Goal: Use online tool/utility: Utilize a website feature to perform a specific function

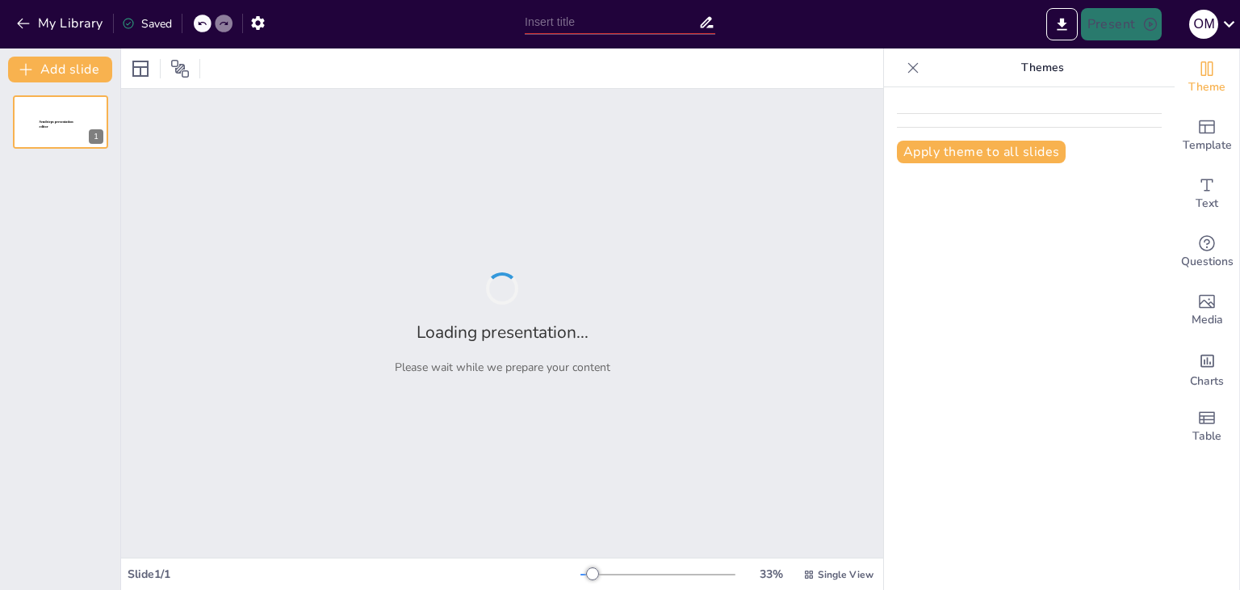
type input "Imported Importancia del CIADI y mecanismos de protección a-1.pptx"
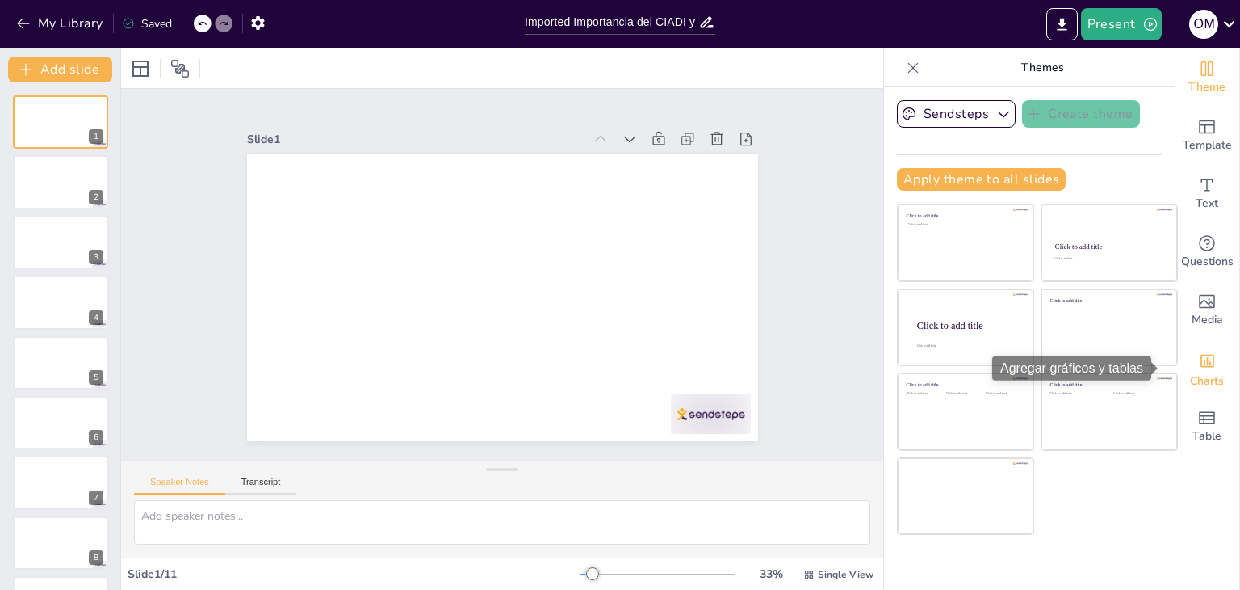
click at [1207, 387] on span "Charts" at bounding box center [1207, 381] width 34 height 18
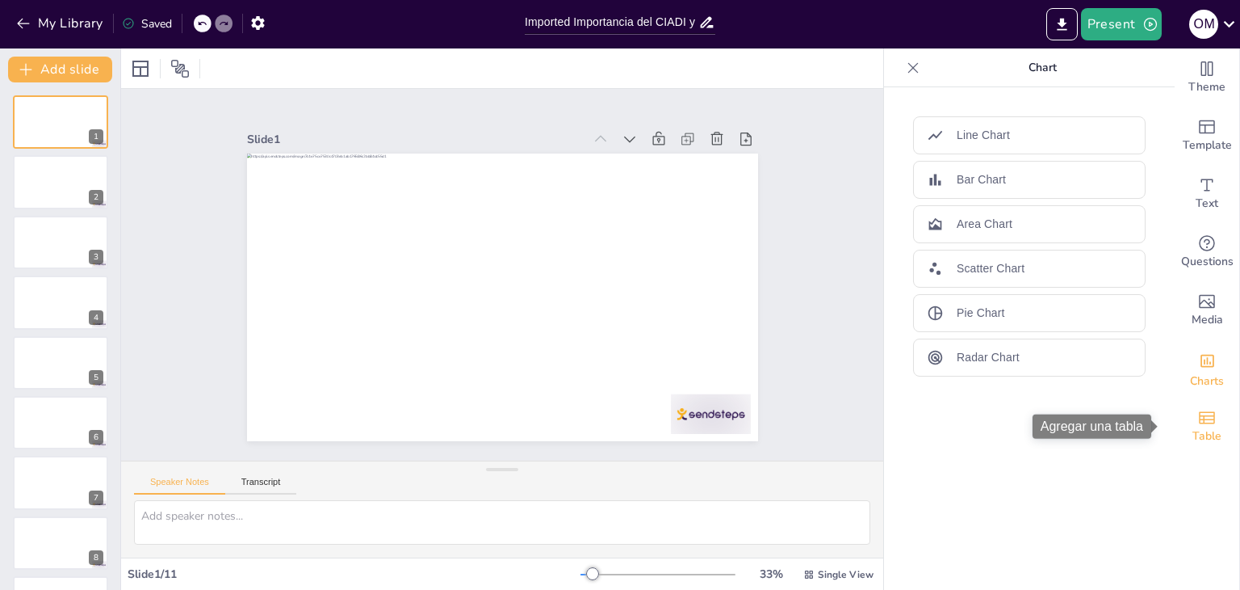
click at [1208, 431] on span "Table" at bounding box center [1207, 436] width 29 height 18
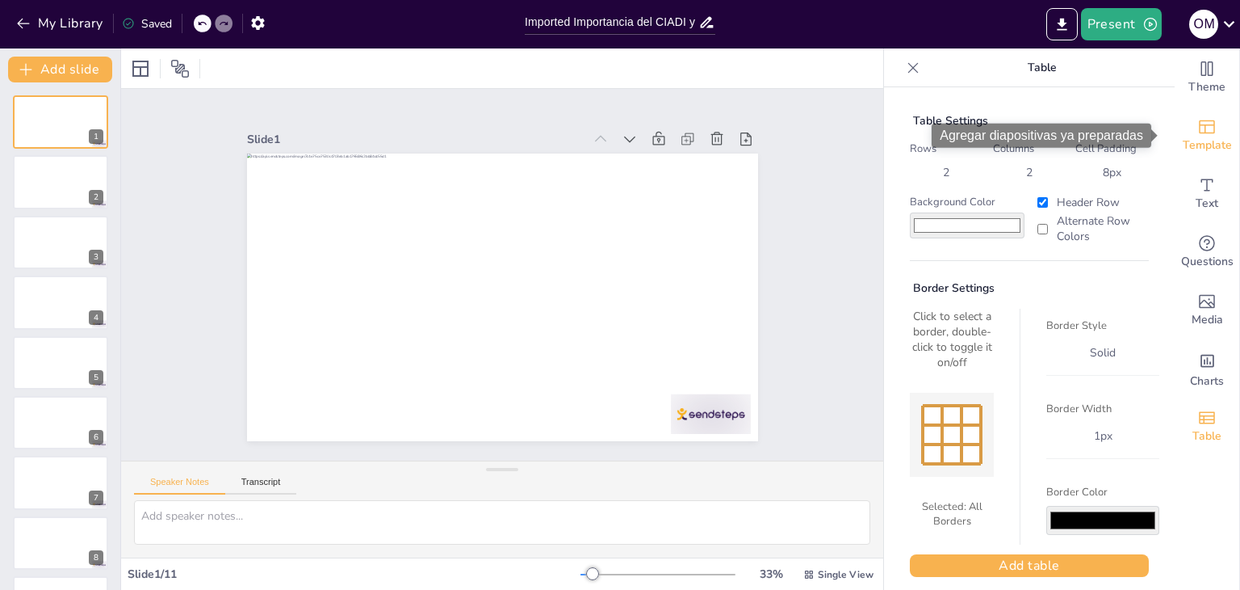
click at [1203, 130] on icon "Add ready made slides" at bounding box center [1207, 126] width 19 height 19
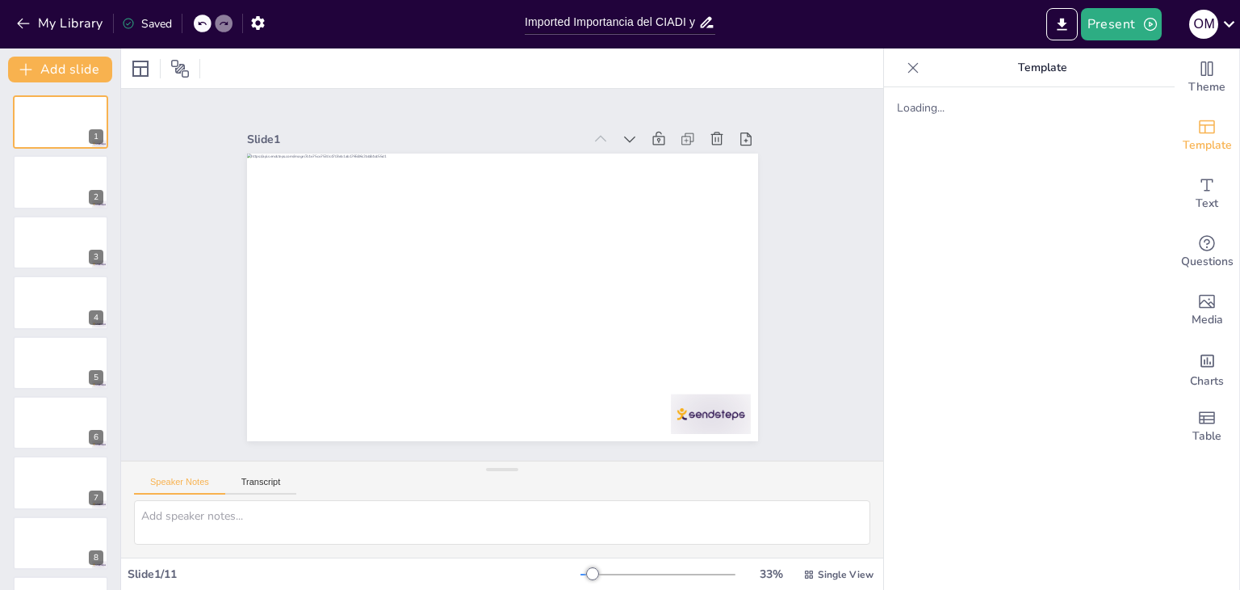
click at [1060, 222] on div "Loading..." at bounding box center [1029, 338] width 291 height 502
click at [87, 107] on button at bounding box center [94, 108] width 19 height 19
click at [201, 20] on icon at bounding box center [202, 24] width 10 height 10
click at [73, 195] on div "2" at bounding box center [24, 175] width 97 height 55
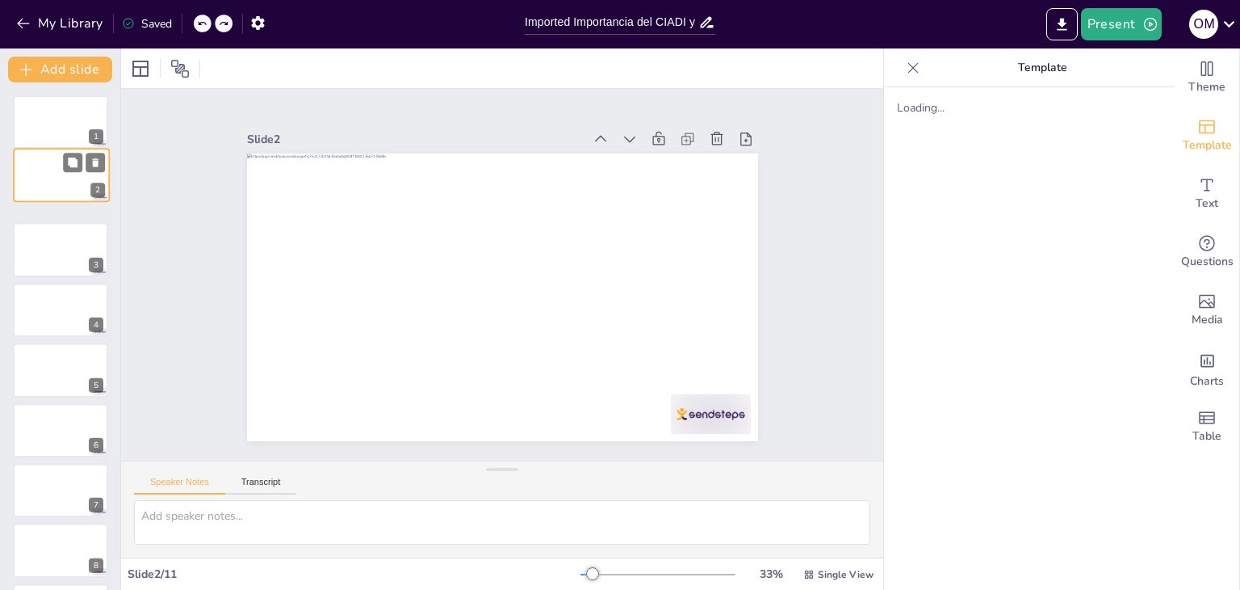
click at [94, 195] on div "2" at bounding box center [61, 175] width 97 height 55
click at [36, 228] on div at bounding box center [60, 242] width 97 height 55
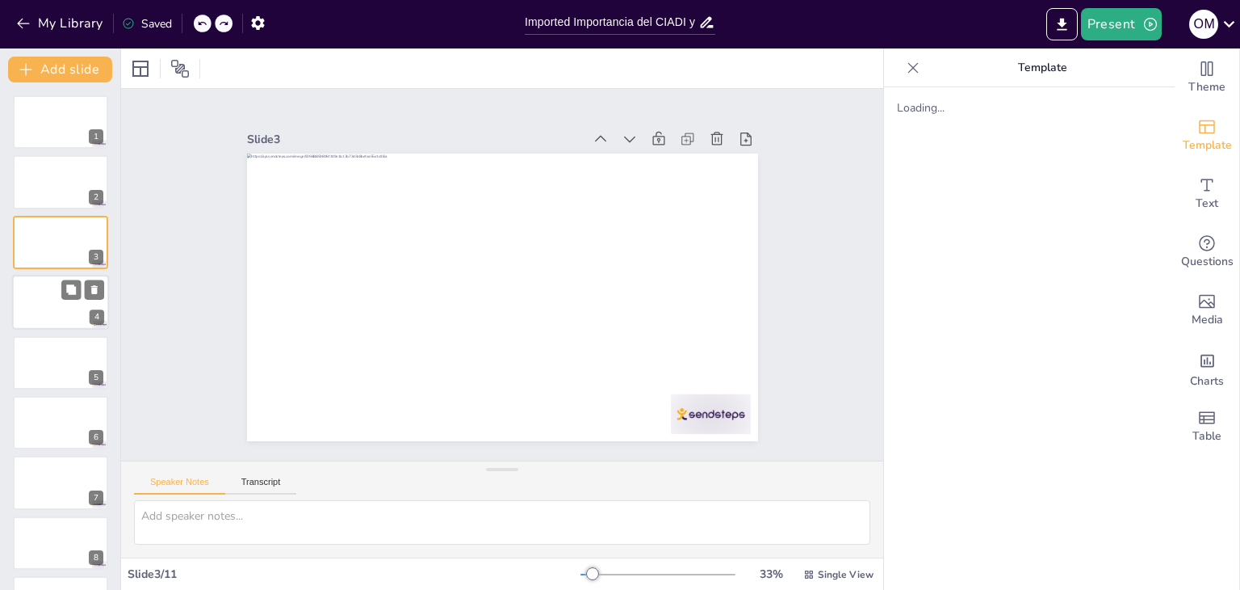
click at [39, 303] on div at bounding box center [60, 302] width 97 height 55
click at [266, 487] on button "Transcript" at bounding box center [261, 485] width 72 height 18
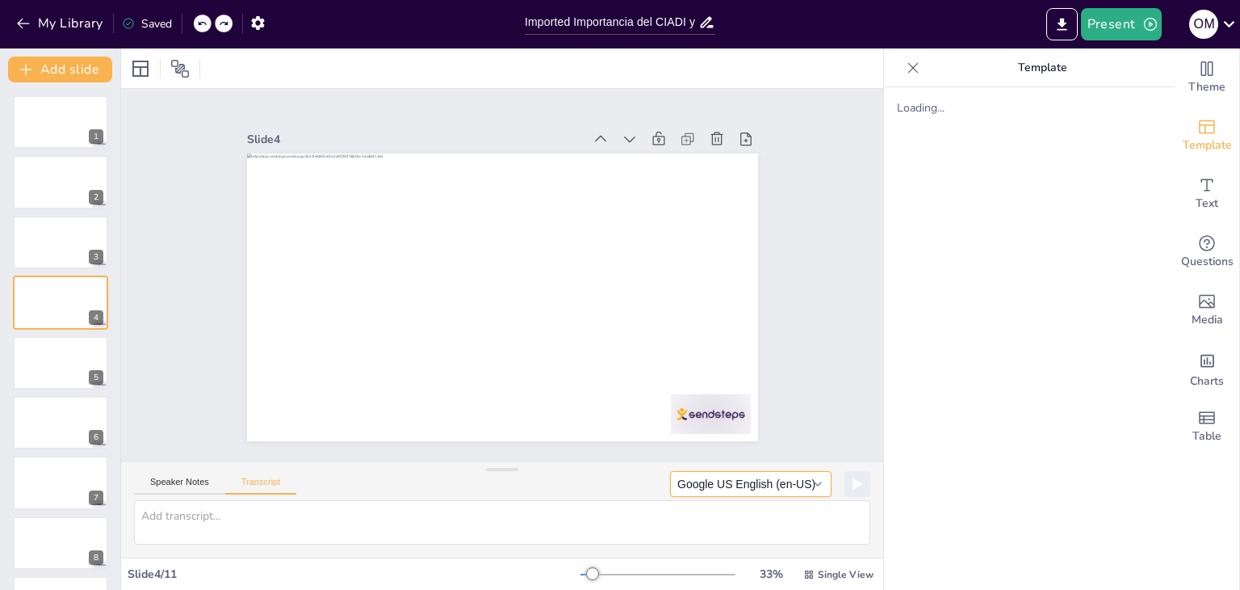
click at [801, 481] on button "Google US English (en-US)" at bounding box center [751, 484] width 162 height 26
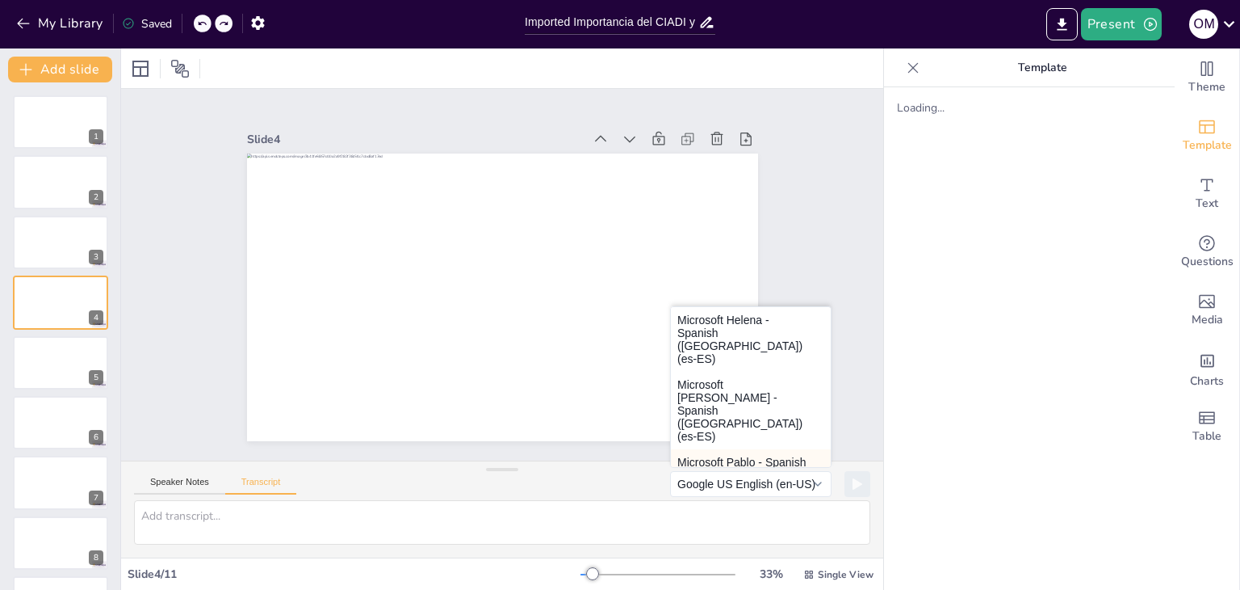
click at [732, 449] on button "Microsoft Pablo - Spanish ([GEOGRAPHIC_DATA]) (es-ES)" at bounding box center [751, 475] width 160 height 52
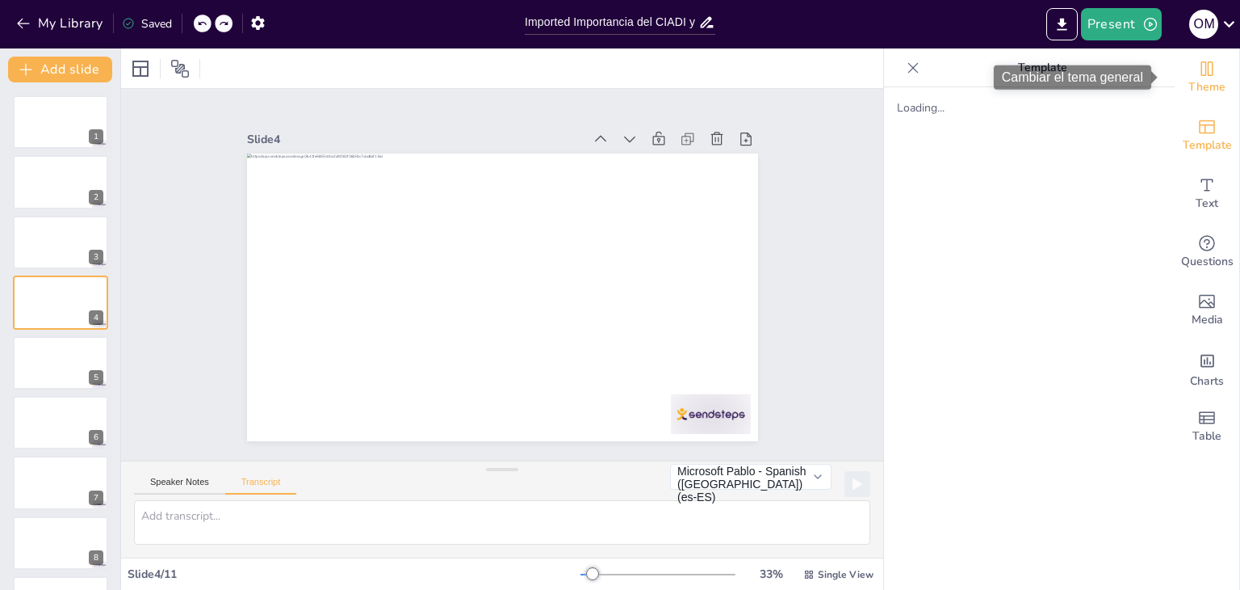
click at [1200, 91] on span "Theme" at bounding box center [1207, 87] width 37 height 18
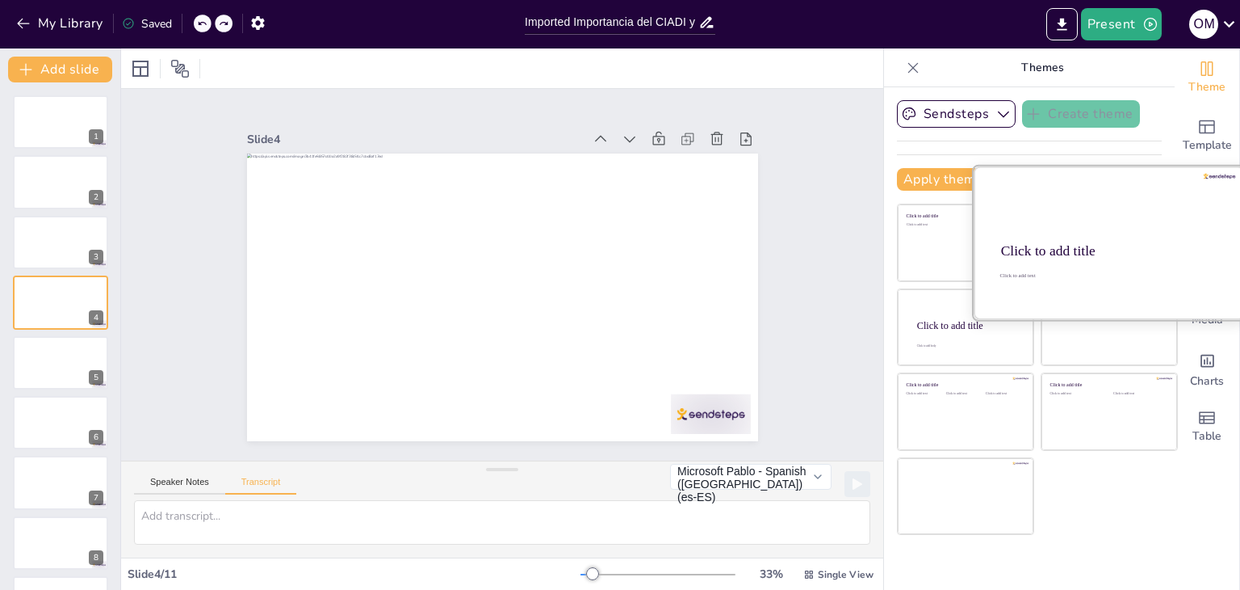
click at [1030, 226] on div at bounding box center [1109, 242] width 271 height 153
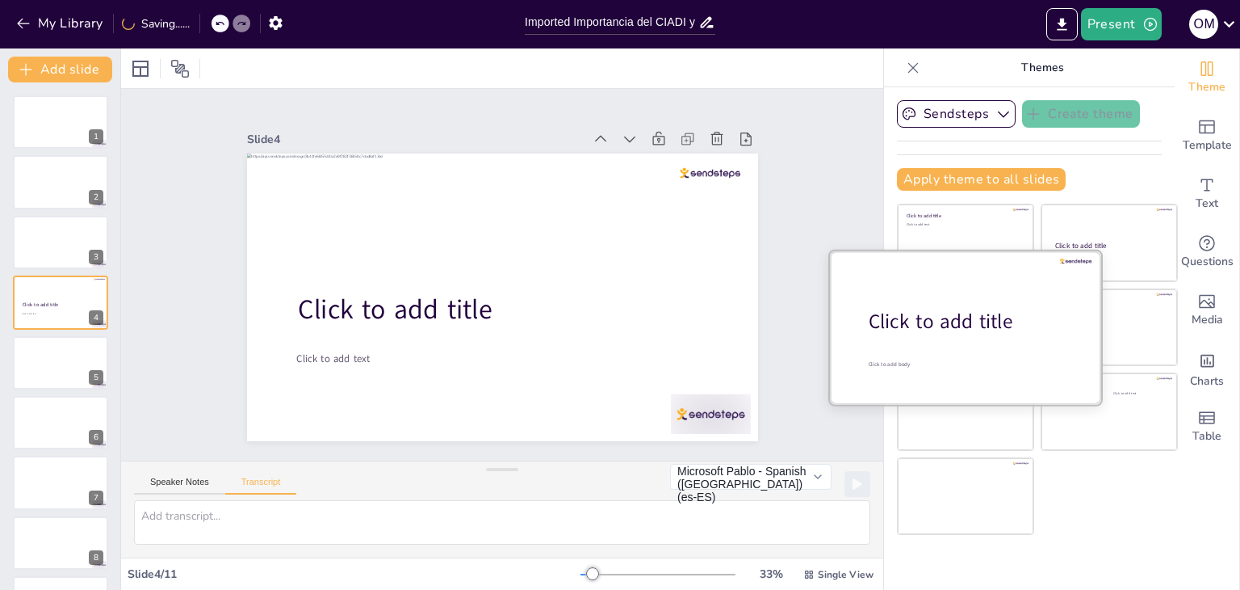
click at [961, 353] on div at bounding box center [965, 326] width 271 height 153
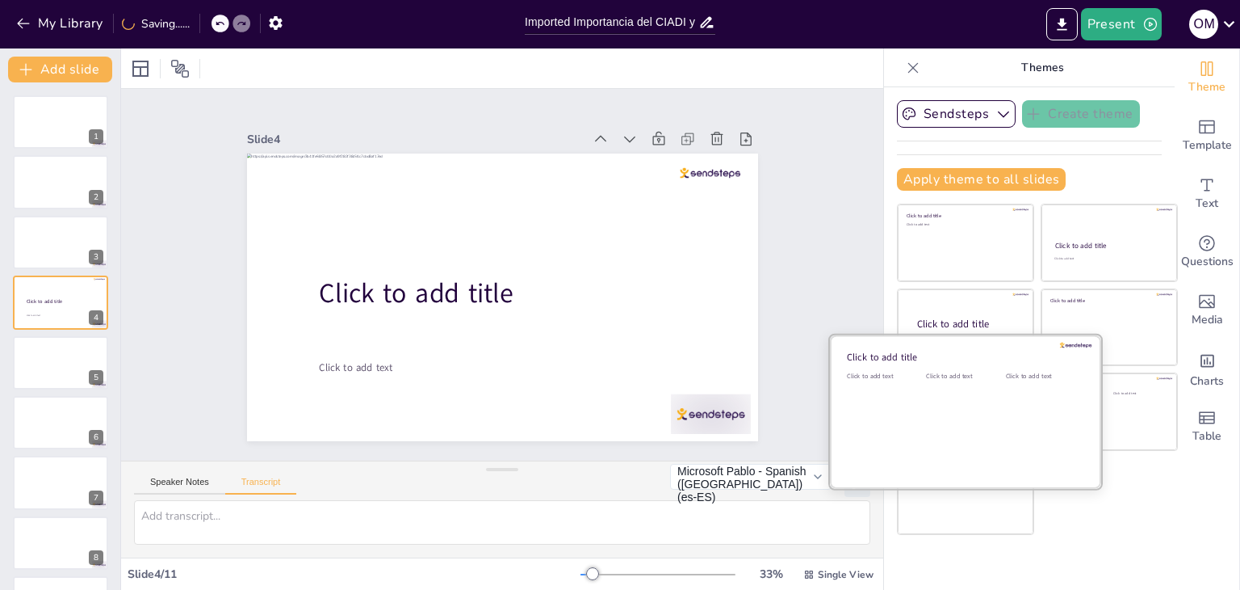
click at [926, 427] on div "Click to add text" at bounding box center [962, 421] width 73 height 100
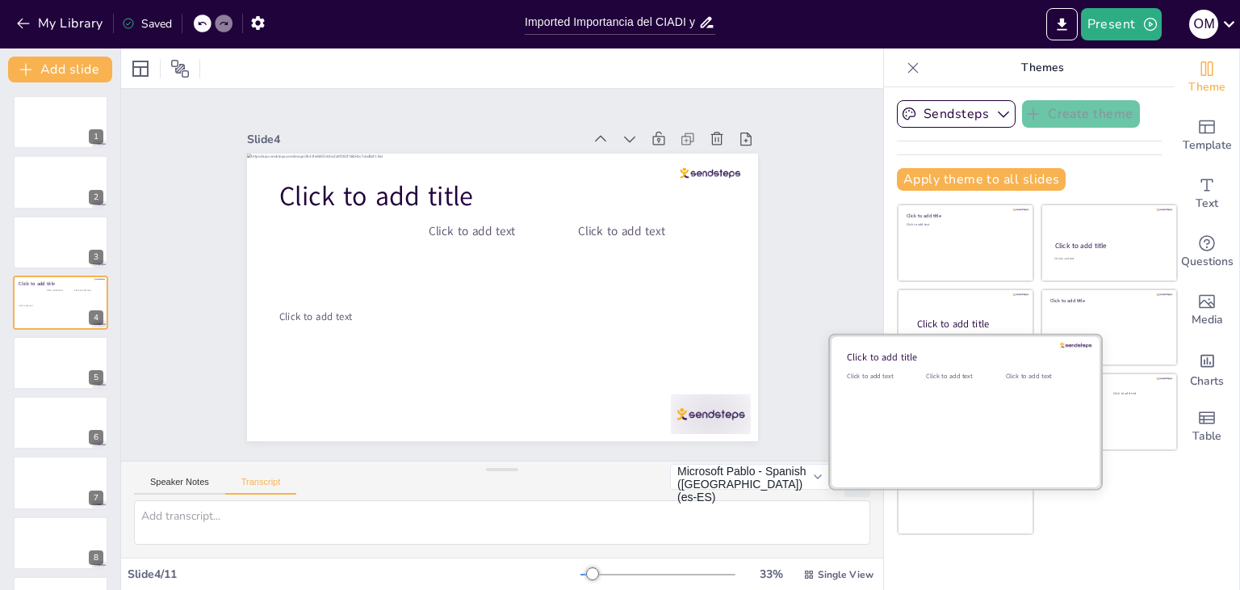
click at [930, 472] on div at bounding box center [965, 411] width 271 height 153
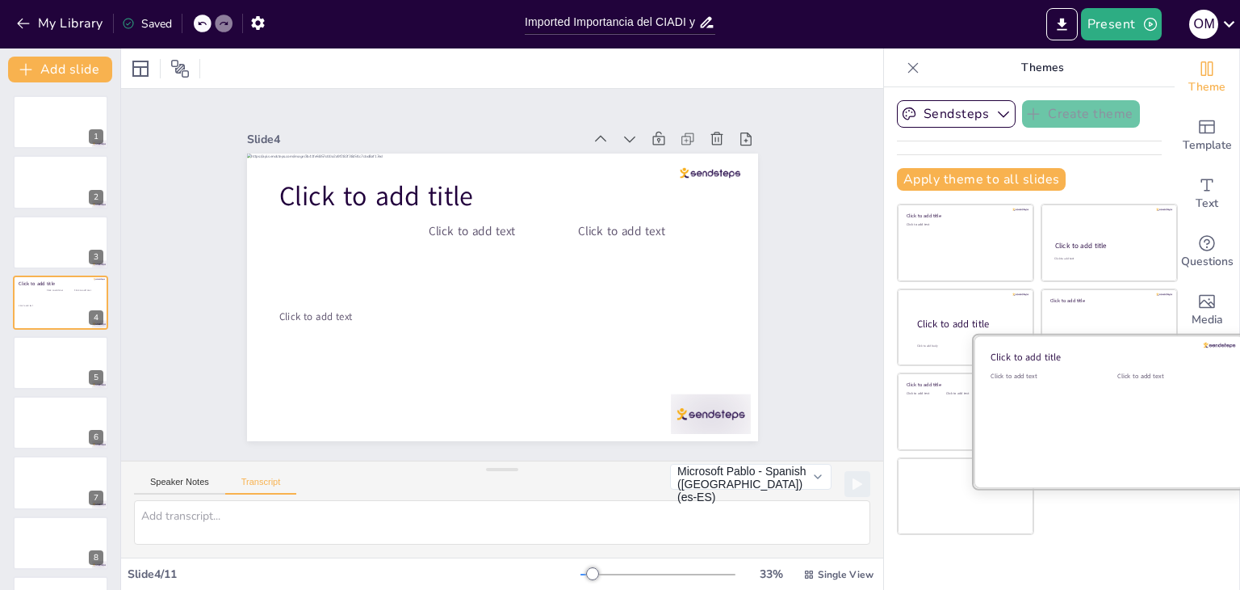
click at [1138, 415] on div "Click to add text" at bounding box center [1169, 421] width 103 height 100
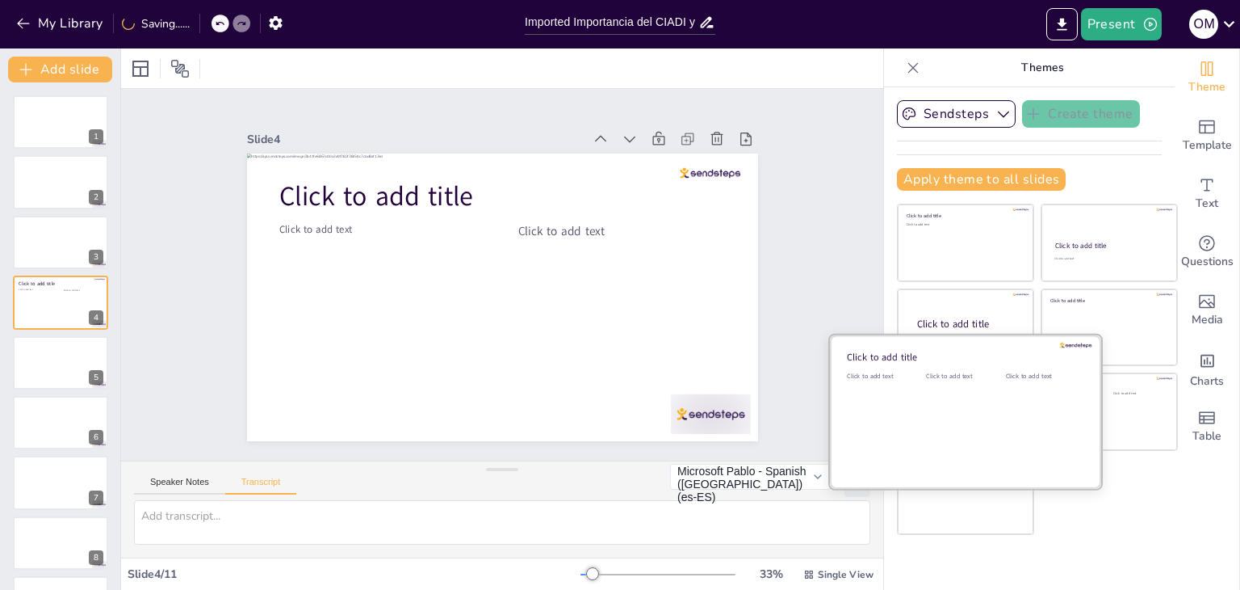
click at [922, 485] on div "Click to add title Click to add text Click to add text Click to add text" at bounding box center [966, 412] width 275 height 156
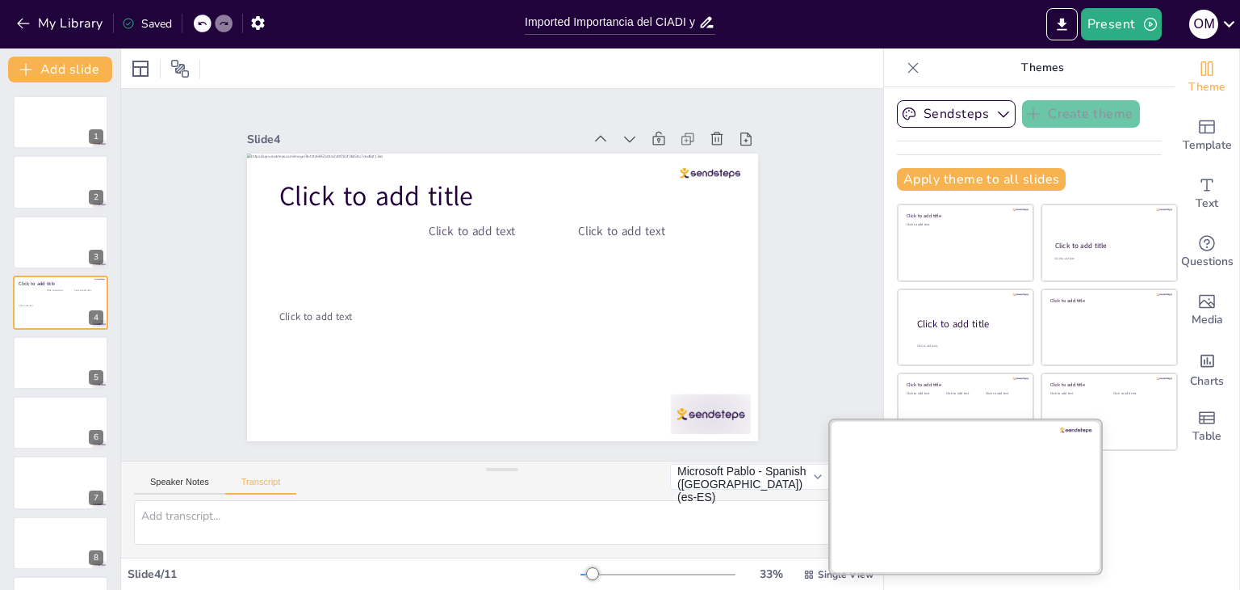
click at [939, 512] on div at bounding box center [965, 495] width 271 height 153
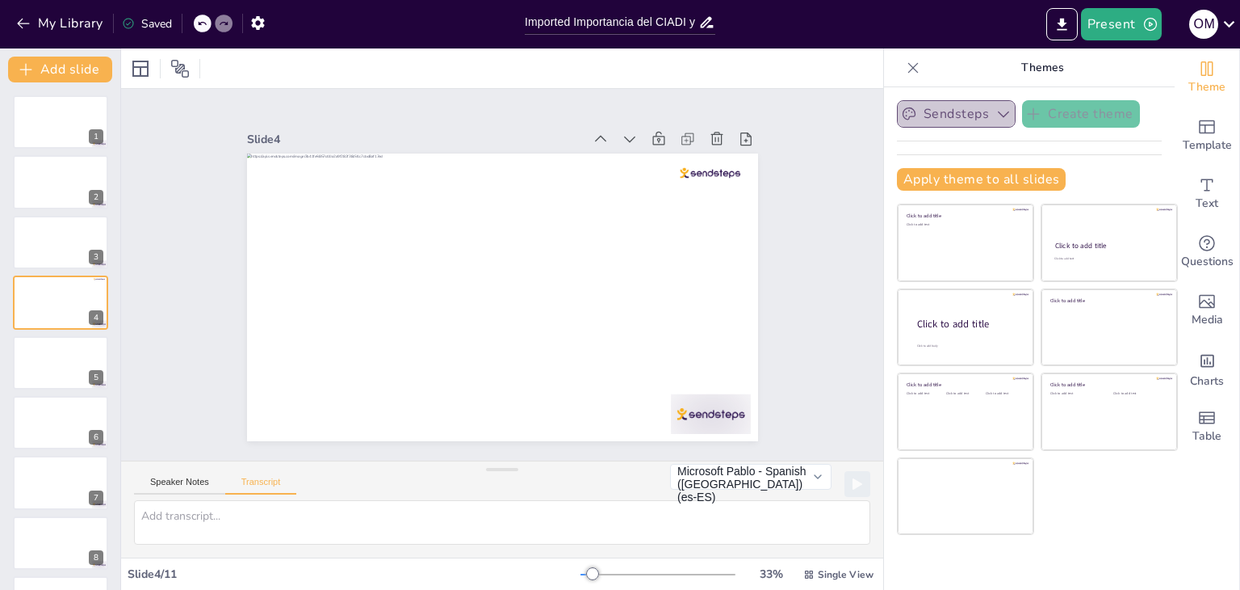
click at [934, 115] on button "Sendsteps" at bounding box center [956, 113] width 119 height 27
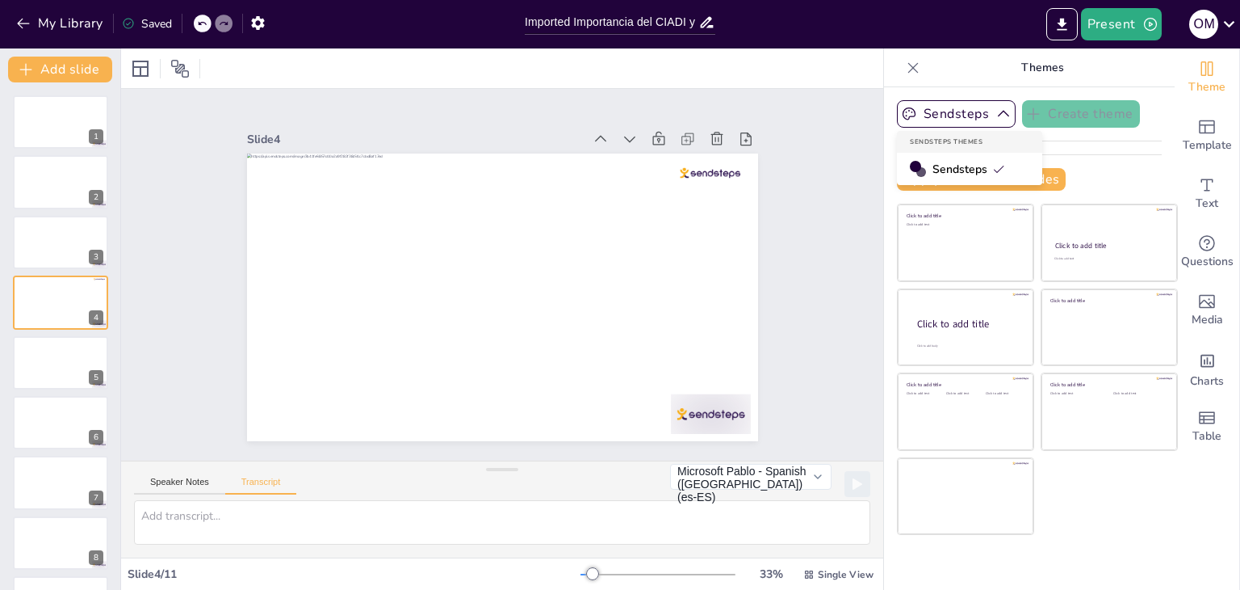
click at [944, 173] on span "Sendsteps" at bounding box center [969, 169] width 73 height 15
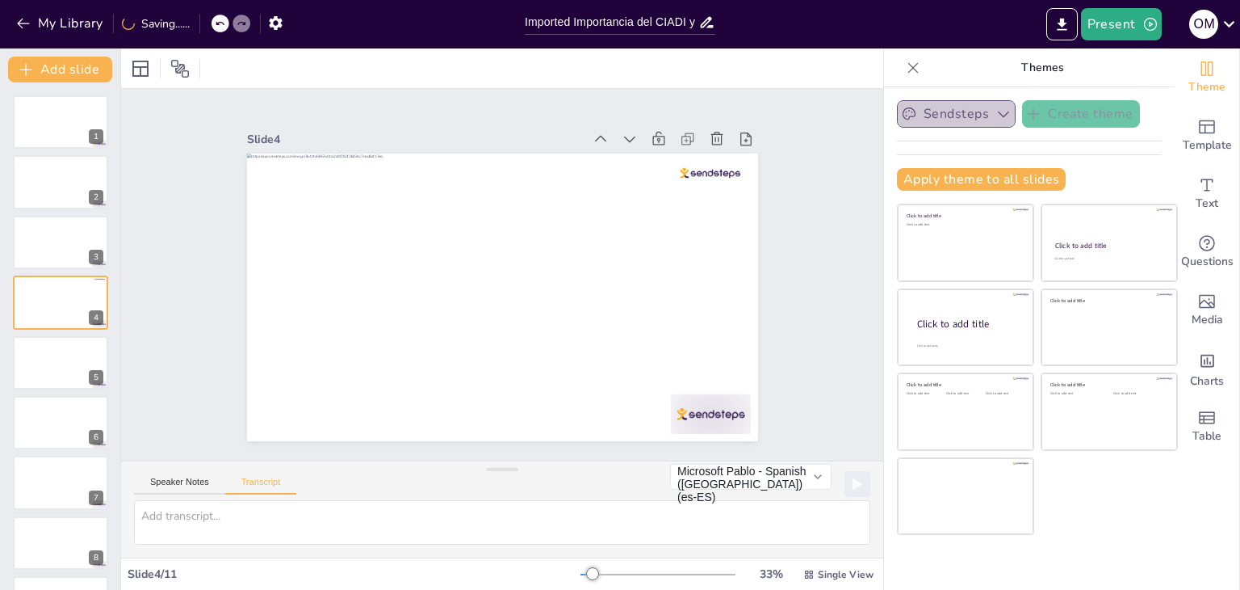
click at [901, 111] on icon "button" at bounding box center [909, 114] width 16 height 16
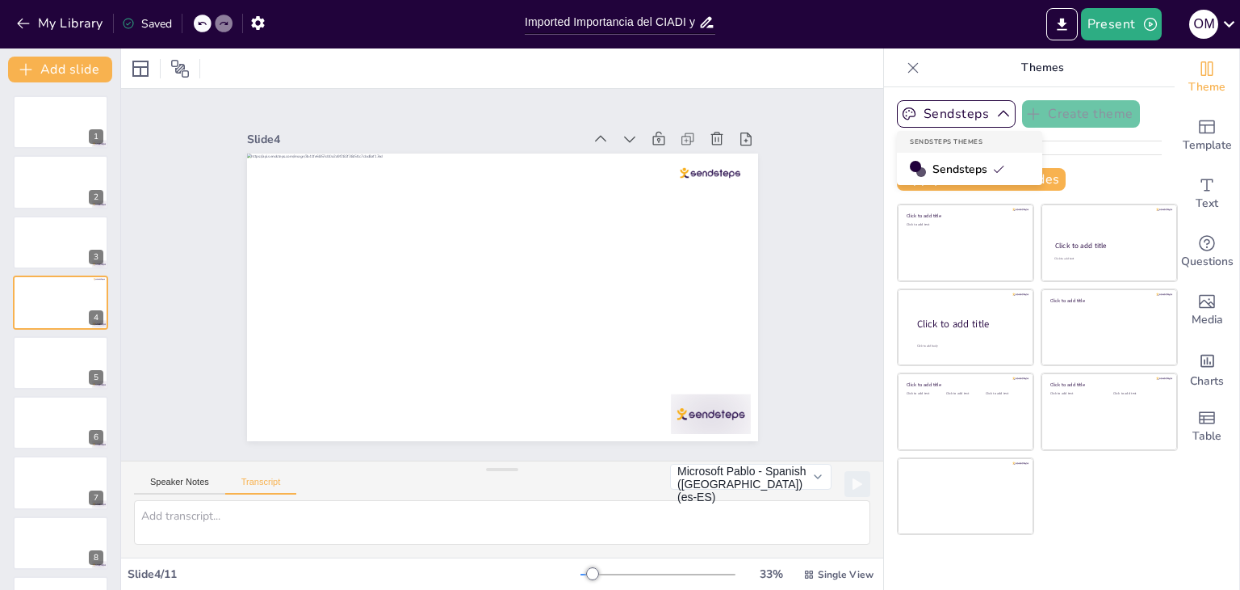
click at [948, 134] on div "Sendsteps Themes" at bounding box center [969, 142] width 145 height 22
click at [1085, 136] on div "Sendsteps Create theme Apply theme to all slides Click to add title Click to ad…" at bounding box center [1029, 151] width 265 height 103
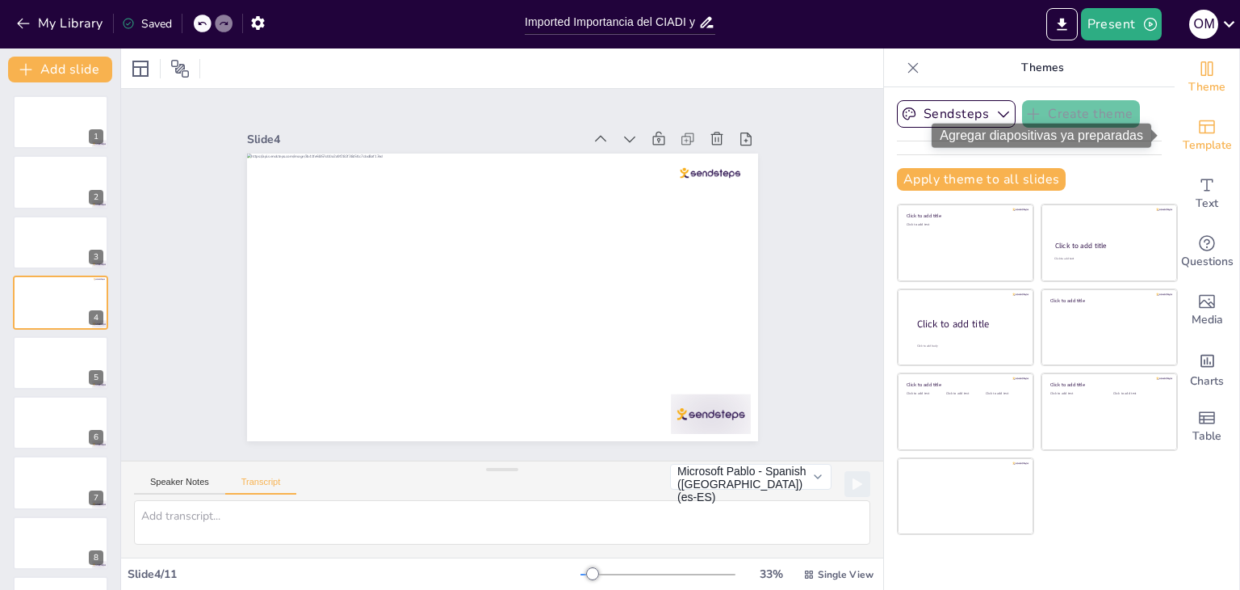
click at [1183, 143] on span "Template" at bounding box center [1207, 145] width 49 height 18
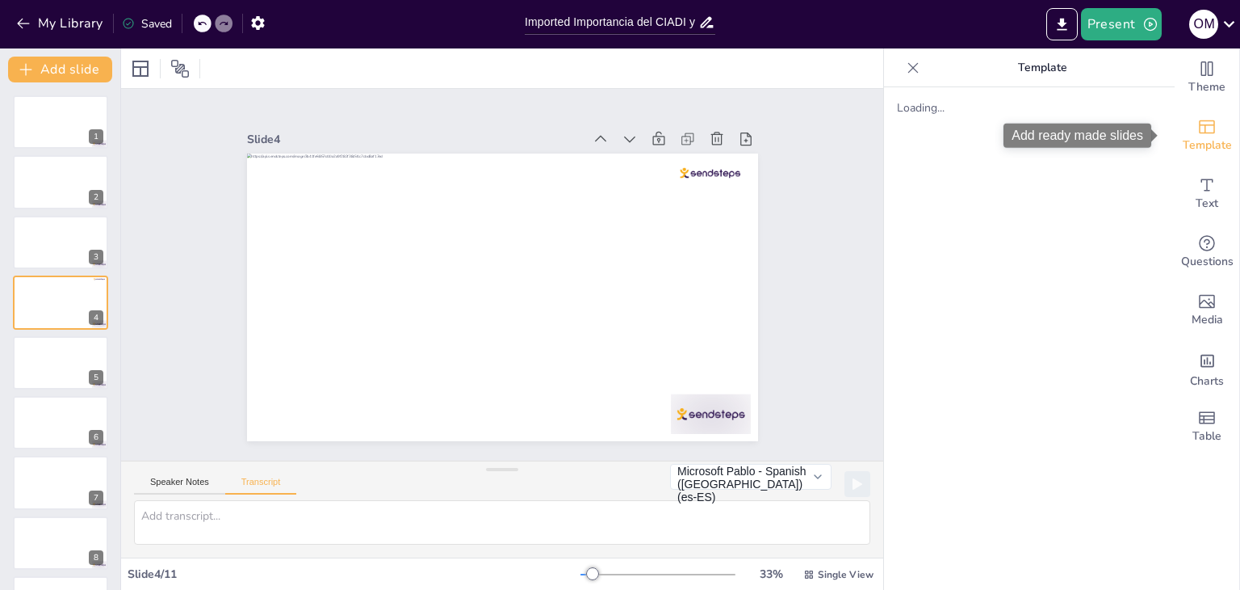
click at [1197, 138] on span "Template" at bounding box center [1207, 145] width 49 height 18
click at [28, 117] on div at bounding box center [60, 121] width 97 height 55
